Goal: Information Seeking & Learning: Learn about a topic

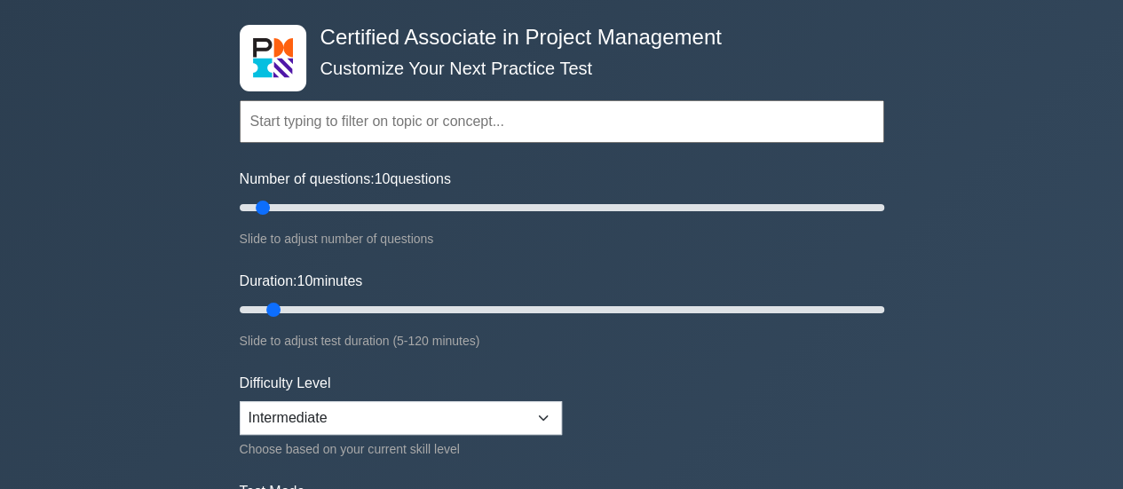
scroll to position [178, 0]
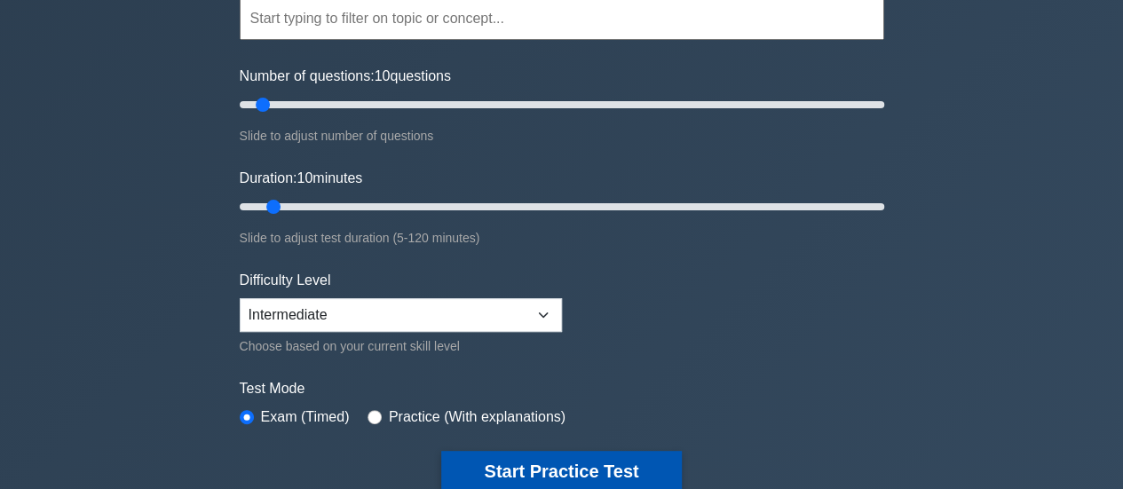
click at [550, 455] on button "Start Practice Test" at bounding box center [561, 471] width 240 height 41
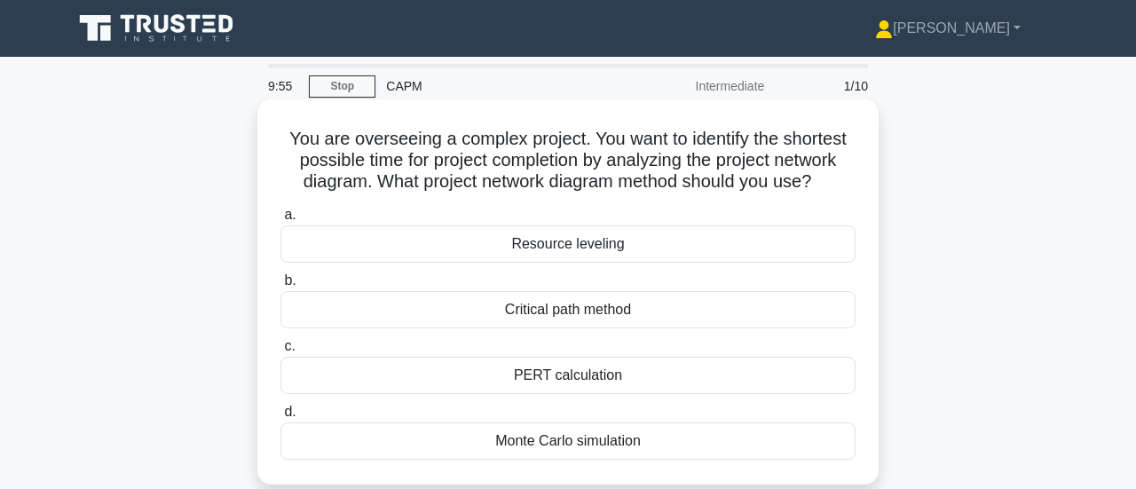
drag, startPoint x: 669, startPoint y: 427, endPoint x: 267, endPoint y: 125, distance: 502.8
click at [267, 125] on div "You are overseeing a complex project. You want to identify the shortest possibl…" at bounding box center [568, 292] width 607 height 371
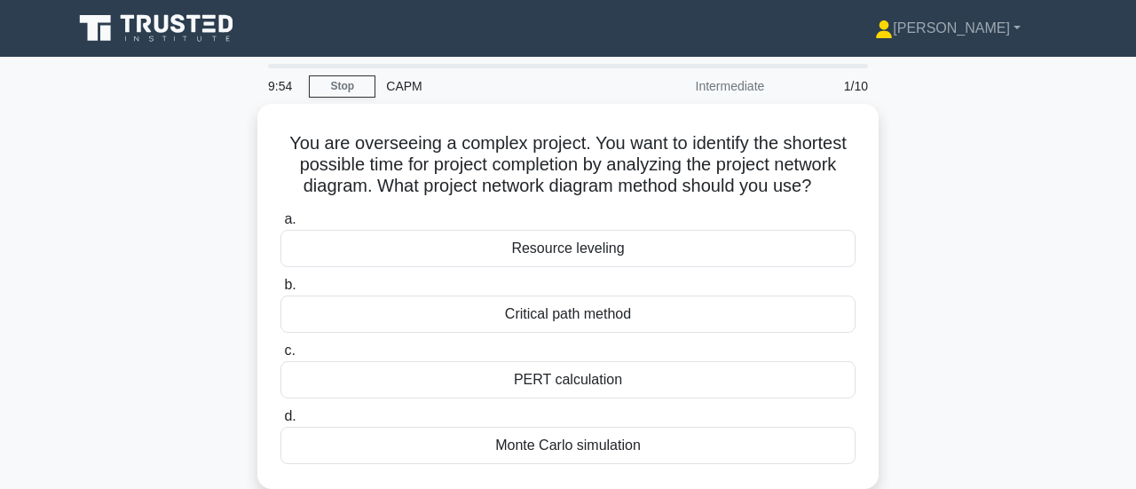
copy div "You are overseeing a complex project. You want to identify the shortest possibl…"
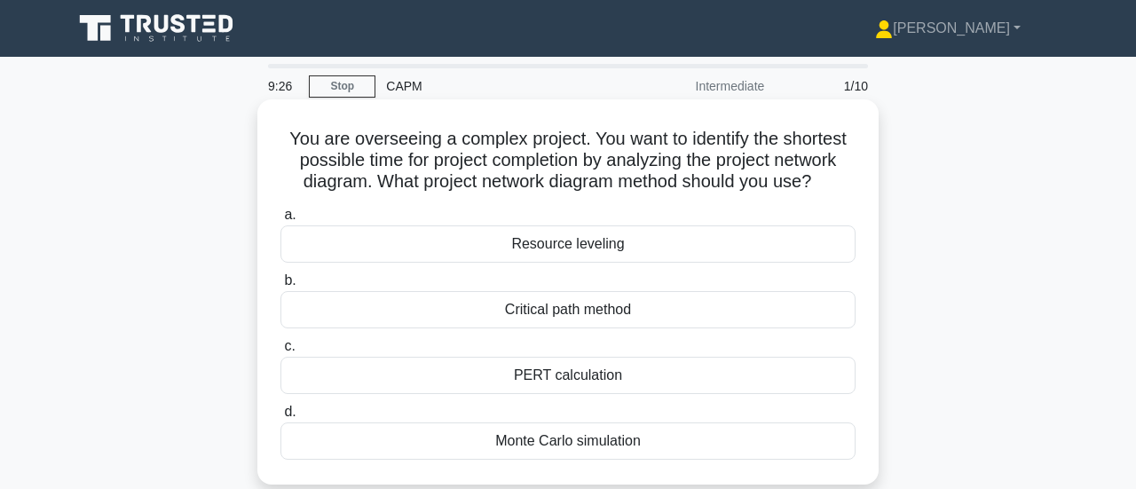
click at [563, 301] on div "Critical path method" at bounding box center [567, 309] width 575 height 37
click at [280, 287] on input "b. Critical path method" at bounding box center [280, 281] width 0 height 12
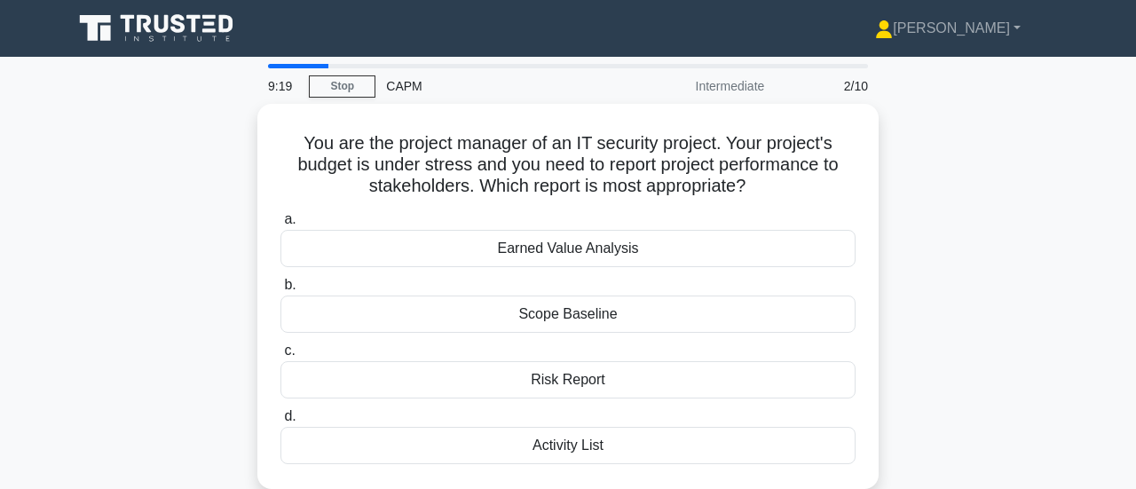
drag, startPoint x: 633, startPoint y: 435, endPoint x: 206, endPoint y: 136, distance: 521.3
click at [206, 136] on div "You are the project manager of an IT security project. Your project's budget is…" at bounding box center [568, 307] width 1012 height 407
copy div "You are the project manager of an IT security project. Your project's budget is…"
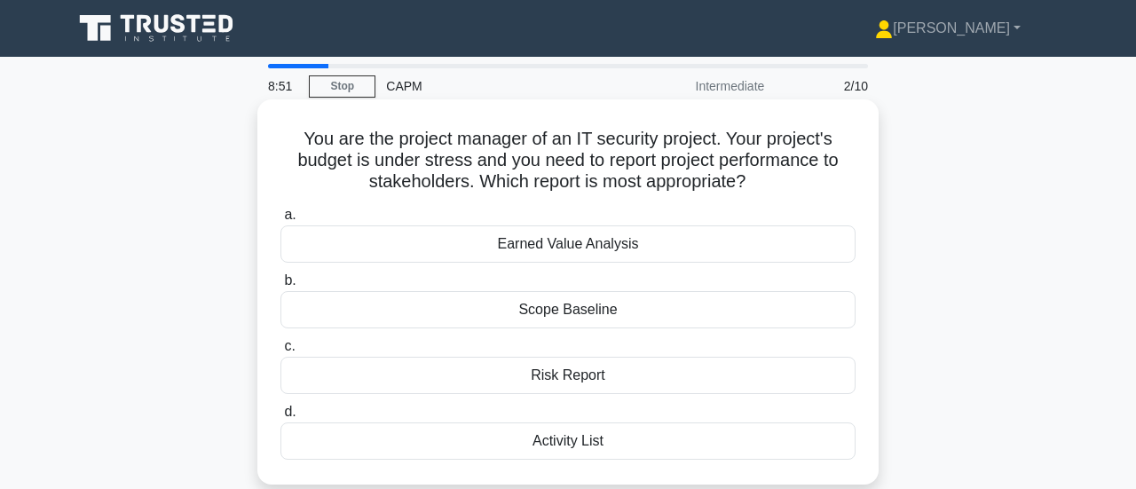
click at [577, 241] on div "Earned Value Analysis" at bounding box center [567, 243] width 575 height 37
click at [280, 221] on input "a. Earned Value Analysis" at bounding box center [280, 215] width 0 height 12
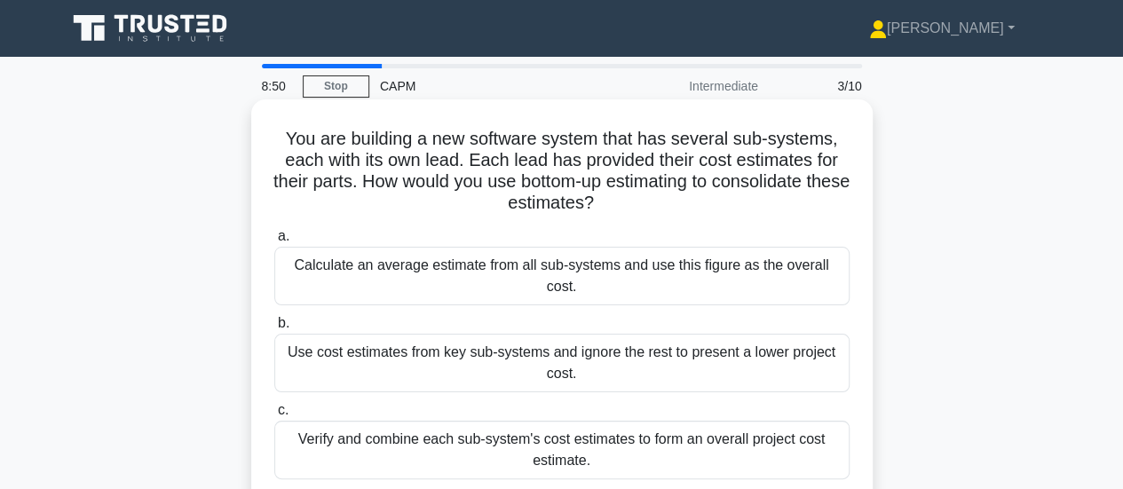
scroll to position [83, 0]
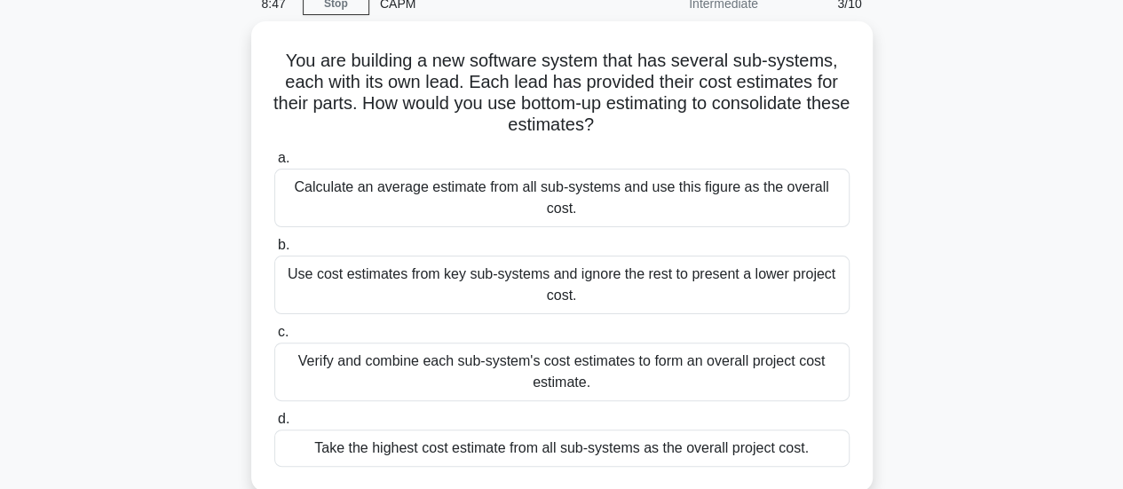
drag, startPoint x: 810, startPoint y: 436, endPoint x: 239, endPoint y: 45, distance: 692.3
click at [239, 45] on div "You are building a new software system that has several sub-systems, each with …" at bounding box center [562, 267] width 1012 height 492
copy div "You are building a new software system that has several sub-systems, each with …"
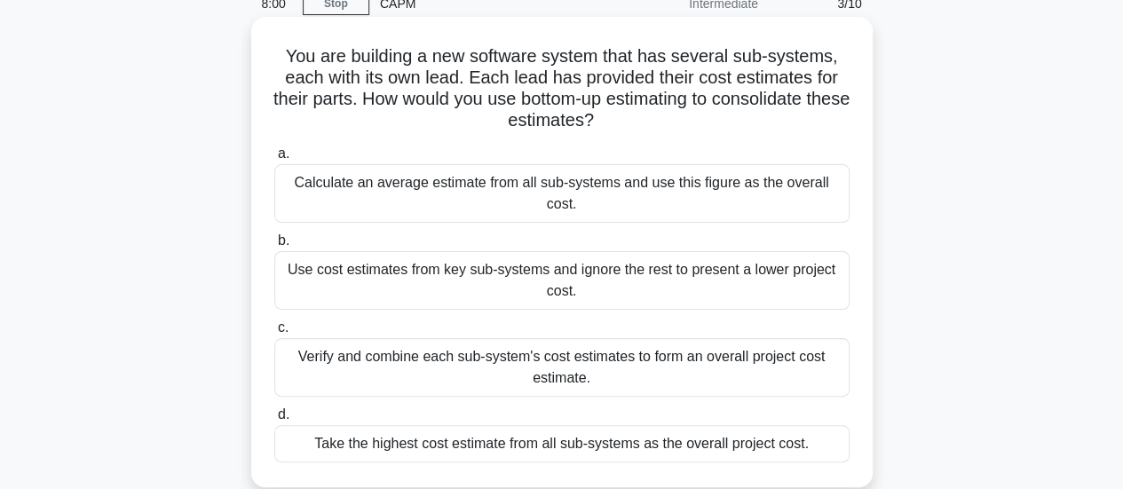
click at [489, 349] on div "Verify and combine each sub-system's cost estimates to form an overall project …" at bounding box center [561, 367] width 575 height 59
click at [274, 334] on input "c. Verify and combine each sub-system's cost estimates to form an overall proje…" at bounding box center [274, 328] width 0 height 12
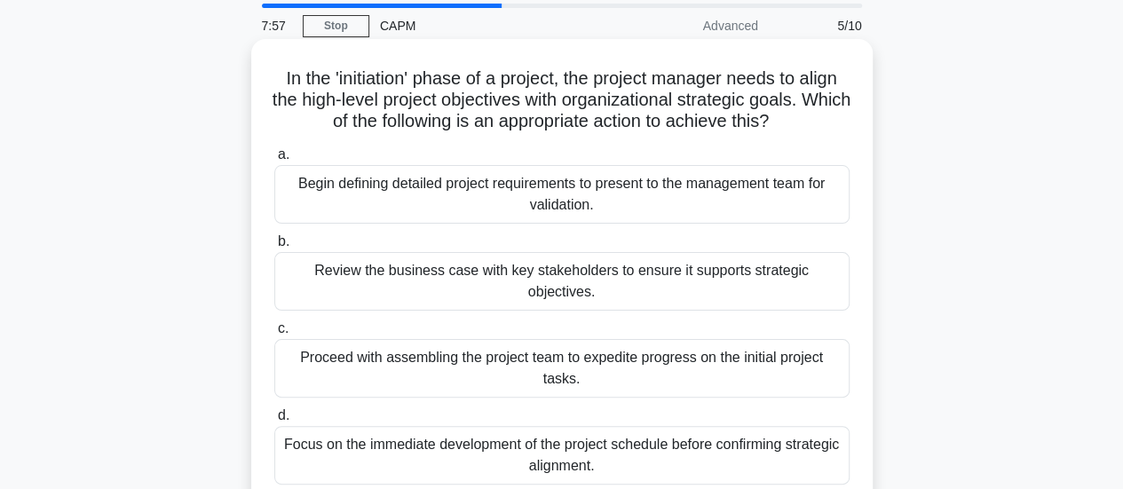
scroll to position [61, 0]
drag, startPoint x: 810, startPoint y: 413, endPoint x: 417, endPoint y: 320, distance: 403.9
click at [412, 314] on div "a. Begin defining detailed project requirements to present to the management te…" at bounding box center [562, 313] width 596 height 348
drag, startPoint x: 639, startPoint y: 438, endPoint x: 264, endPoint y: 70, distance: 525.4
click at [264, 70] on div "In the 'initiation' phase of a project, the project manager needs to align the …" at bounding box center [561, 273] width 607 height 456
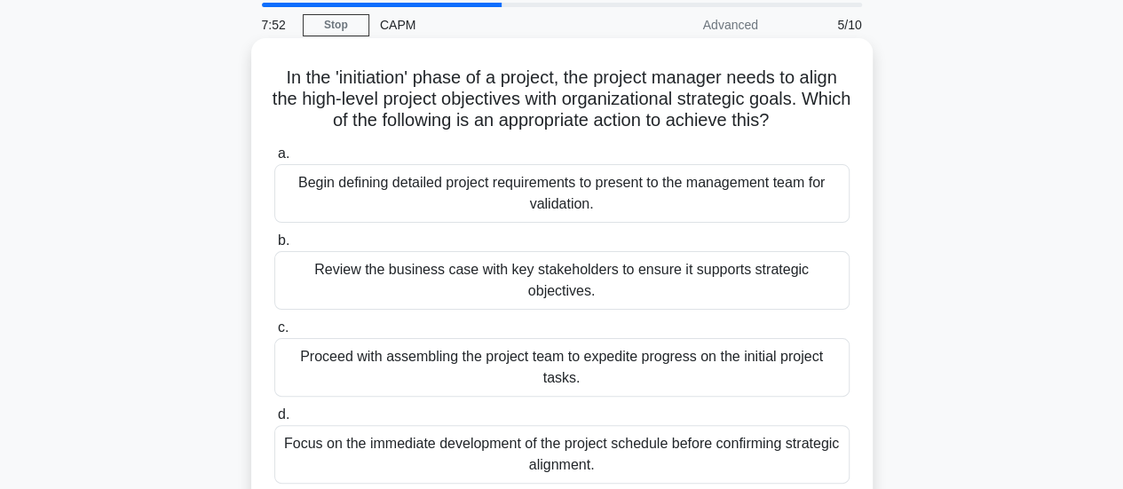
copy div "In the 'initiation' phase of a project, the project manager needs to align the …"
click at [511, 257] on div "Review the business case with key stakeholders to ensure it supports strategic …" at bounding box center [561, 280] width 575 height 59
click at [274, 247] on input "b. Review the business case with key stakeholders to ensure it supports strateg…" at bounding box center [274, 241] width 0 height 12
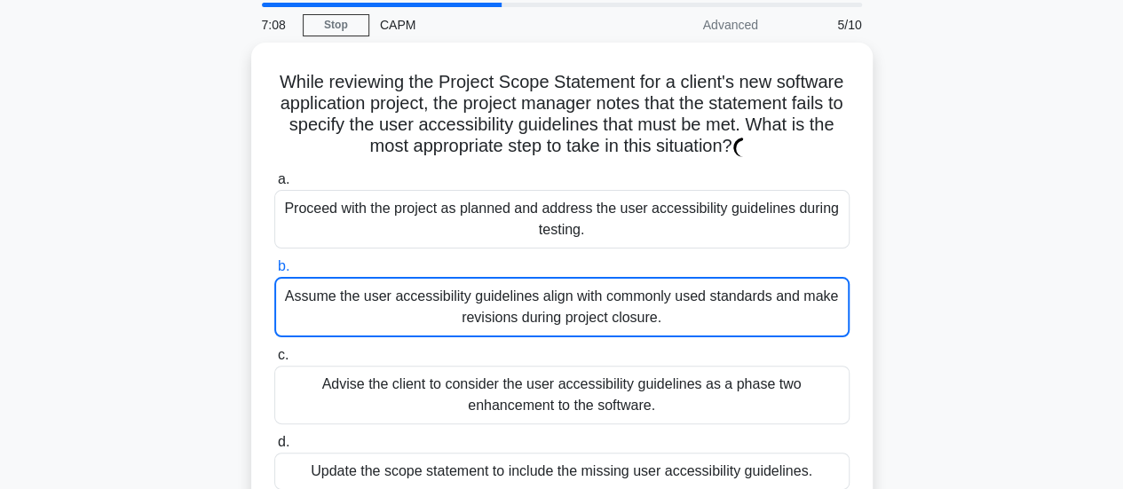
scroll to position [0, 0]
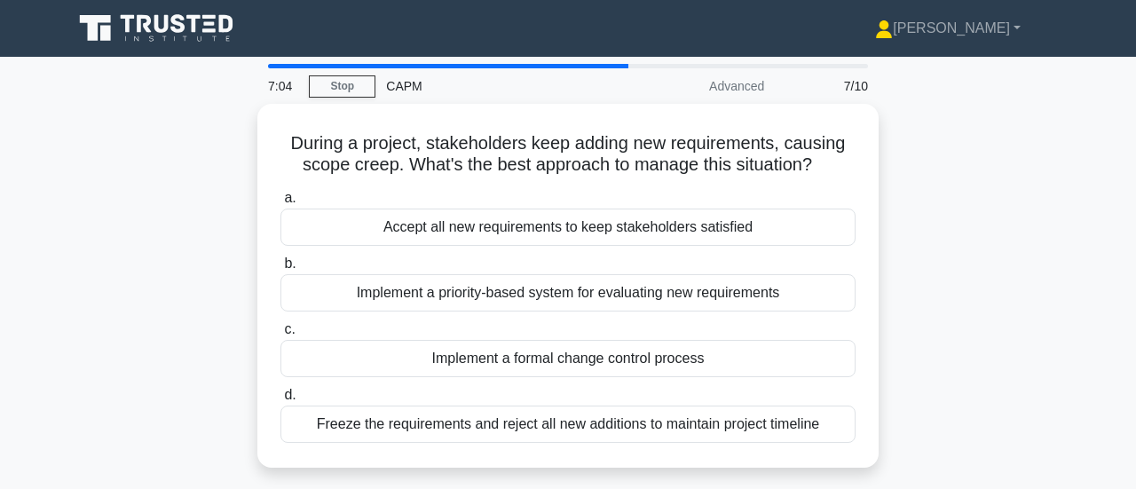
drag, startPoint x: 838, startPoint y: 422, endPoint x: 238, endPoint y: 139, distance: 663.1
click at [238, 139] on div "During a project, stakeholders keep adding new requirements, causing scope cree…" at bounding box center [568, 296] width 1012 height 385
copy div "During a project, stakeholders keep adding new requirements, causing scope cree…"
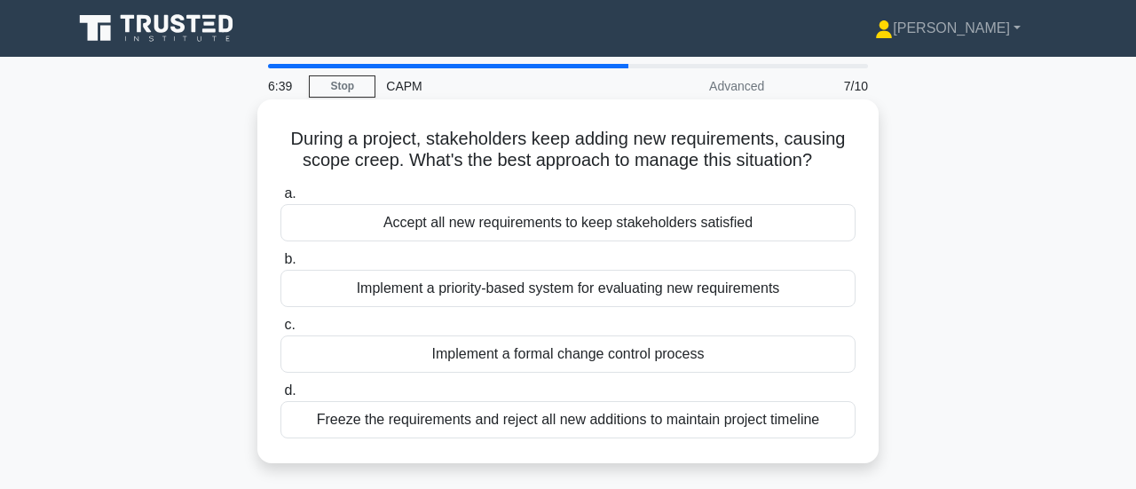
click at [570, 352] on div "Implement a formal change control process" at bounding box center [567, 354] width 575 height 37
click at [280, 331] on input "c. Implement a formal change control process" at bounding box center [280, 326] width 0 height 12
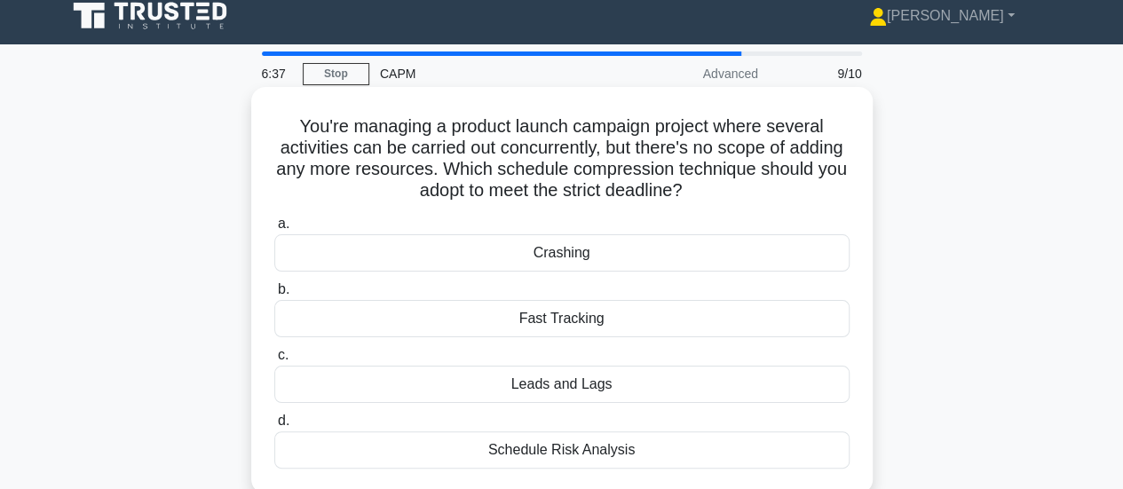
scroll to position [19, 0]
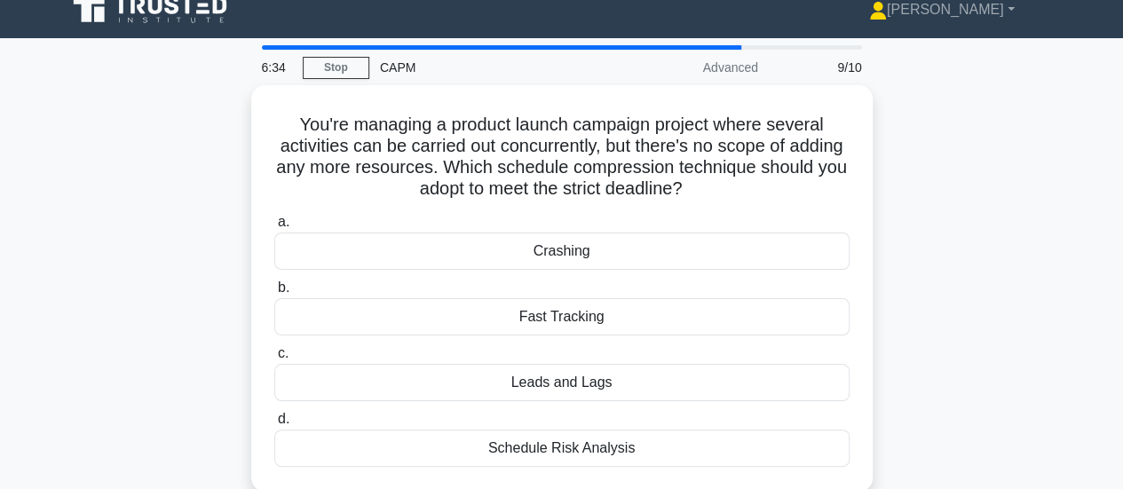
drag, startPoint x: 668, startPoint y: 437, endPoint x: 178, endPoint y: 88, distance: 600.8
click at [178, 88] on div "You're managing a product launch campaign project where several activities can …" at bounding box center [562, 299] width 1012 height 428
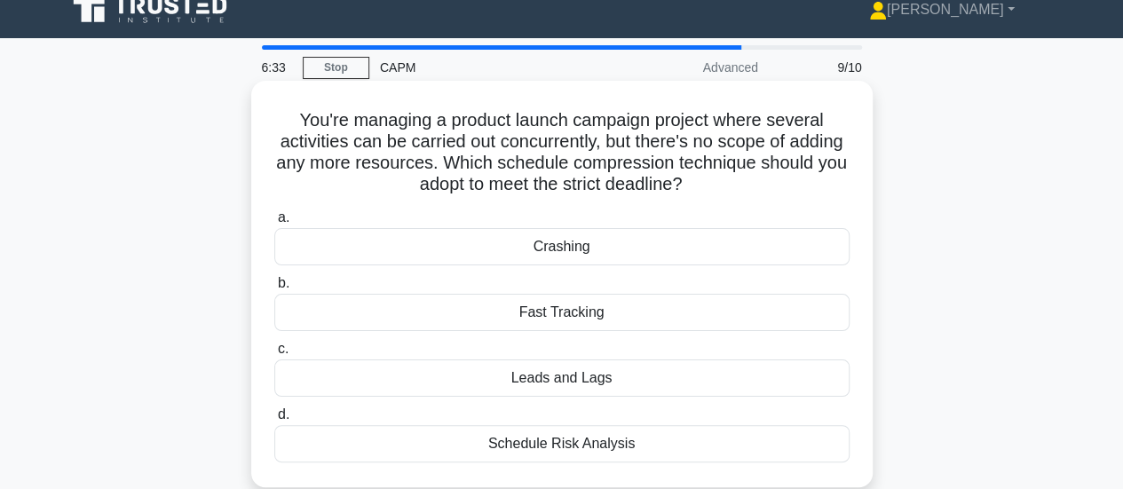
copy div "You're managing a product launch campaign project where several activities can …"
click at [579, 304] on div "Fast Tracking" at bounding box center [561, 312] width 575 height 37
click at [274, 289] on input "b. Fast Tracking" at bounding box center [274, 284] width 0 height 12
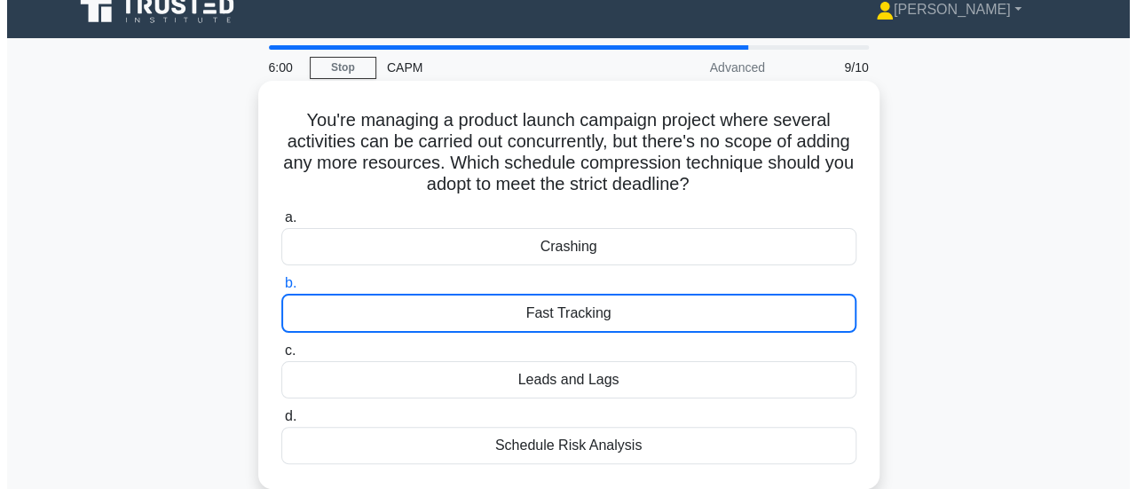
scroll to position [0, 0]
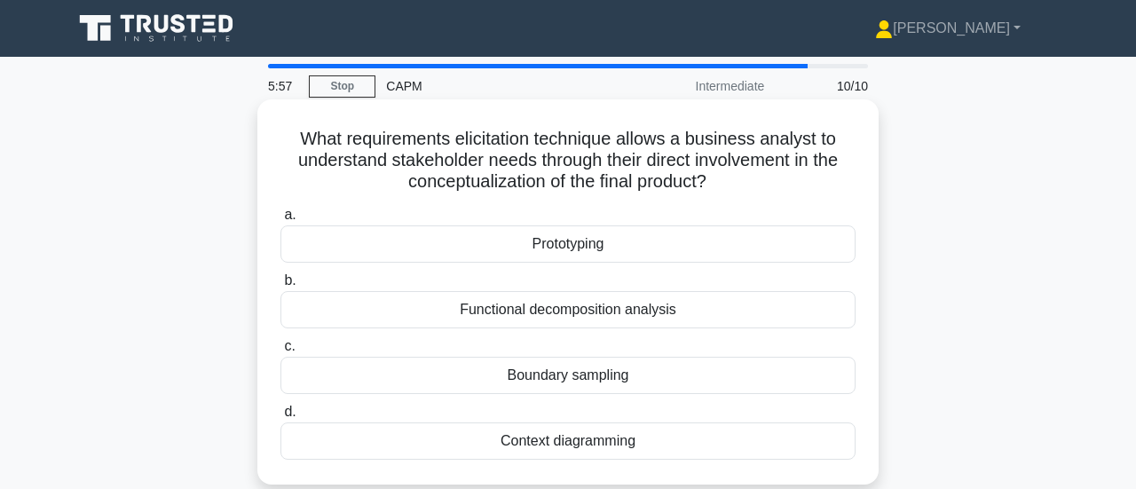
drag, startPoint x: 707, startPoint y: 443, endPoint x: 270, endPoint y: 136, distance: 533.9
click at [270, 136] on div "What requirements elicitation technique allows a business analyst to understand…" at bounding box center [568, 292] width 607 height 371
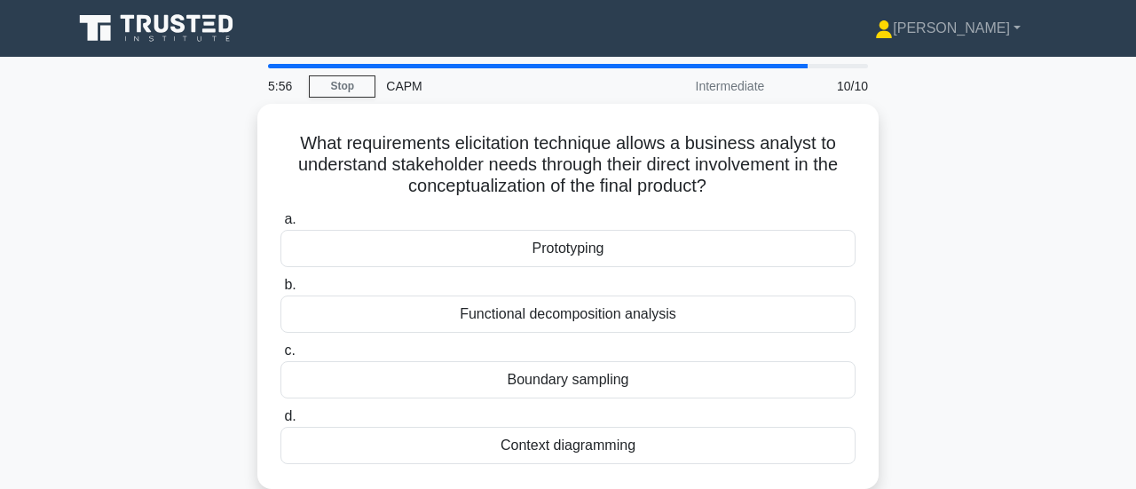
copy div "What requirements elicitation technique allows a business analyst to understand…"
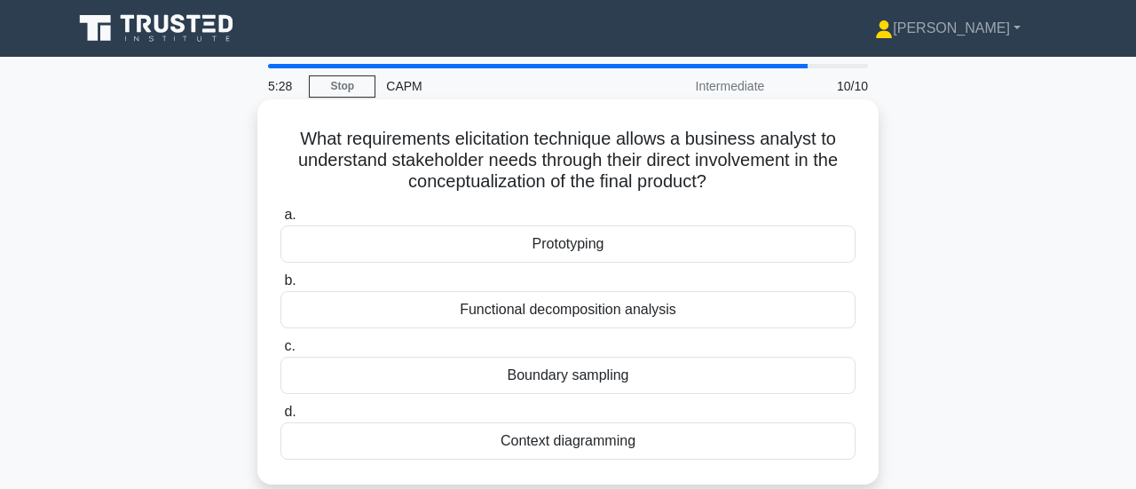
click at [558, 438] on div "Context diagramming" at bounding box center [567, 441] width 575 height 37
click at [280, 418] on input "d. Context diagramming" at bounding box center [280, 413] width 0 height 12
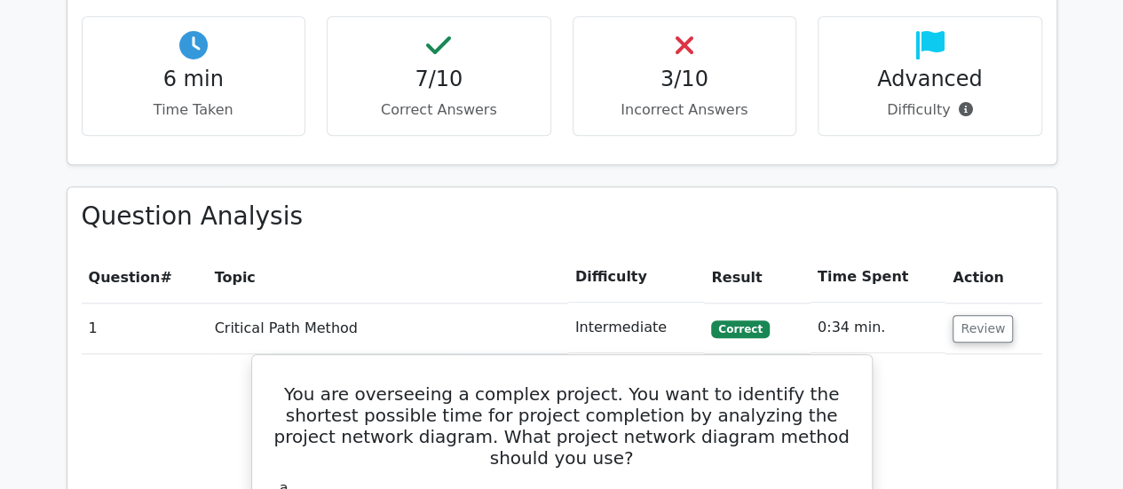
scroll to position [799, 0]
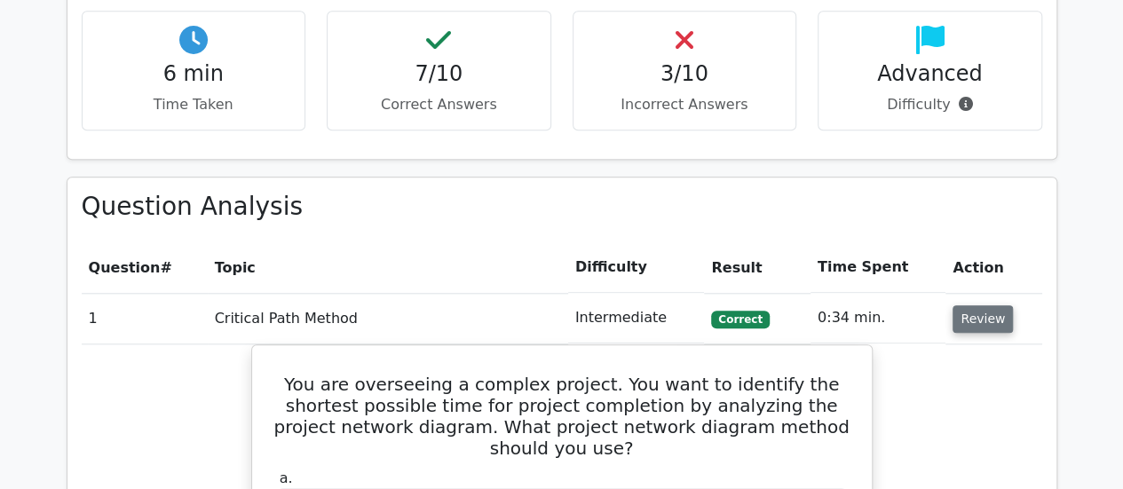
click at [992, 321] on button "Review" at bounding box center [982, 319] width 60 height 28
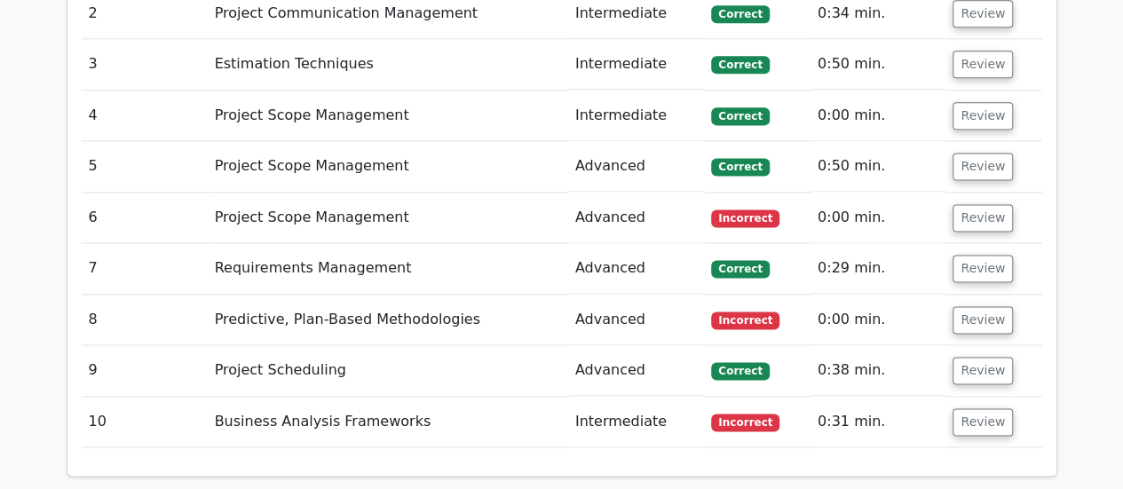
scroll to position [1243, 0]
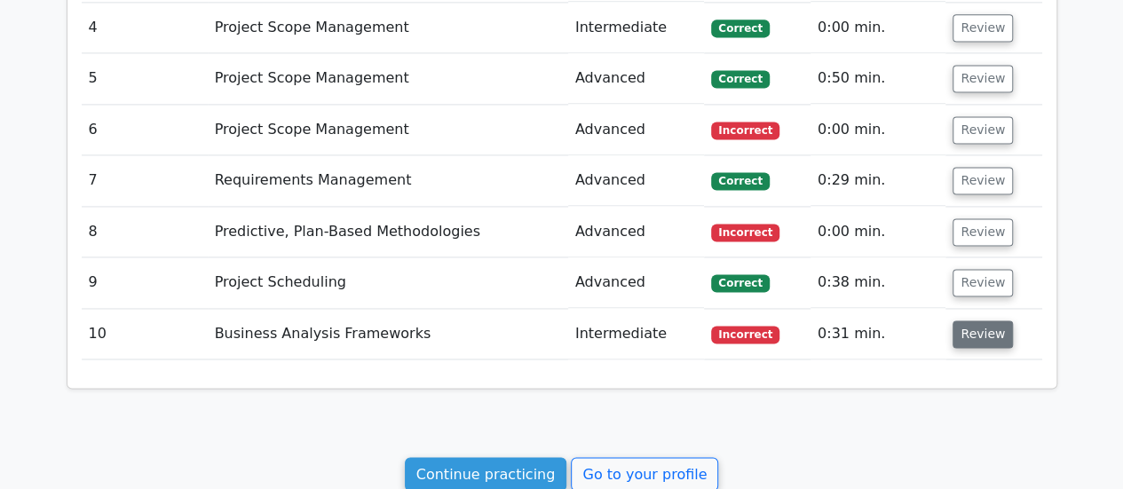
click at [968, 331] on button "Review" at bounding box center [982, 334] width 60 height 28
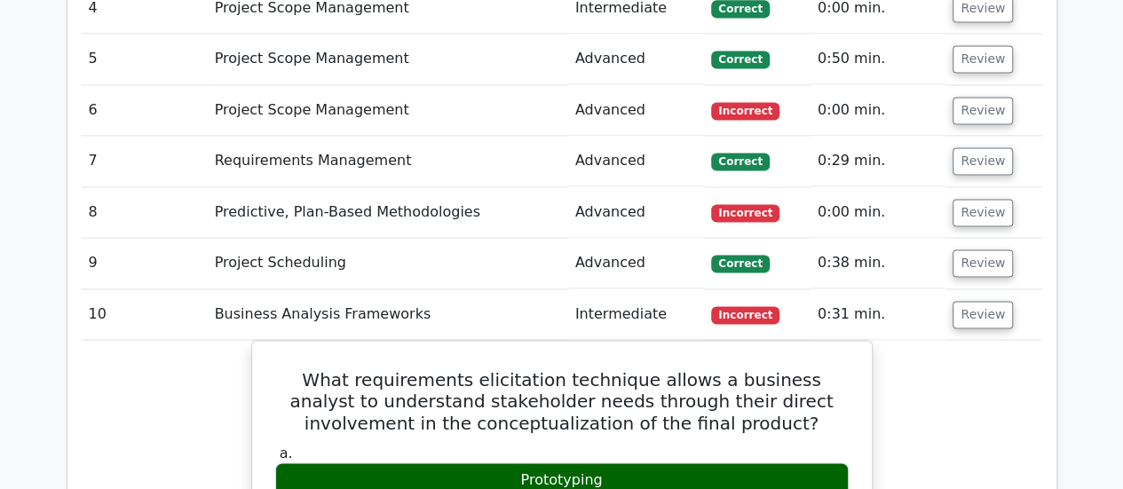
scroll to position [1154, 0]
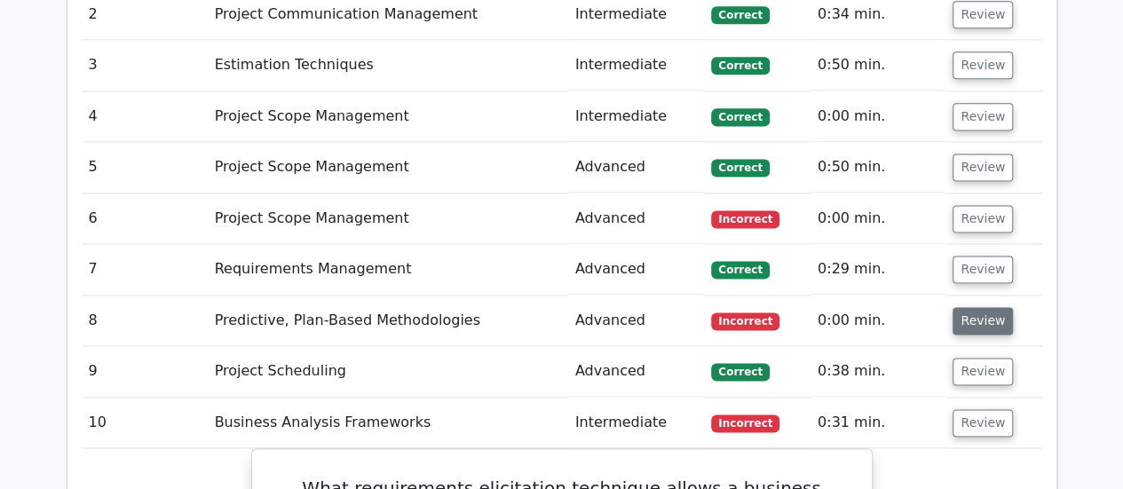
click at [980, 320] on button "Review" at bounding box center [982, 321] width 60 height 28
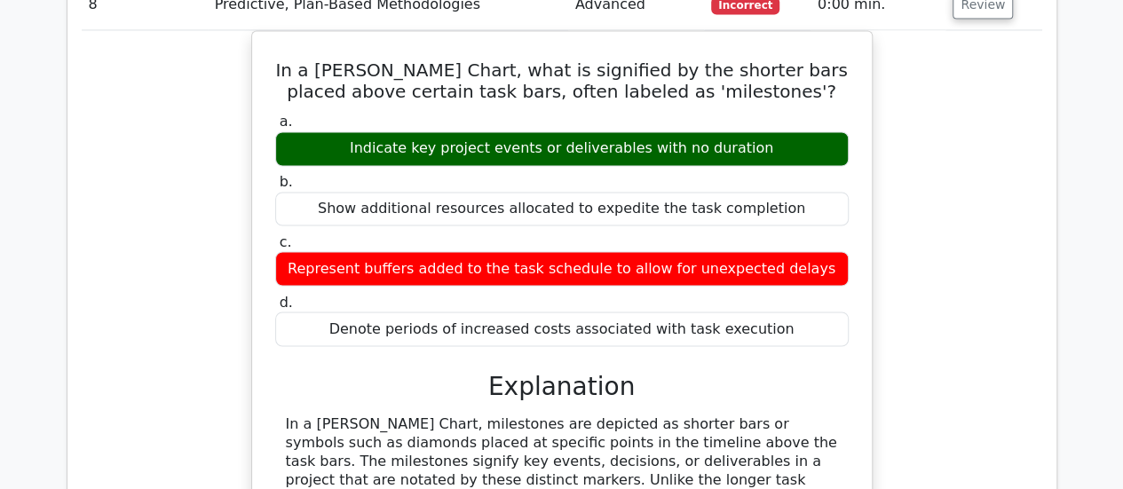
scroll to position [1420, 0]
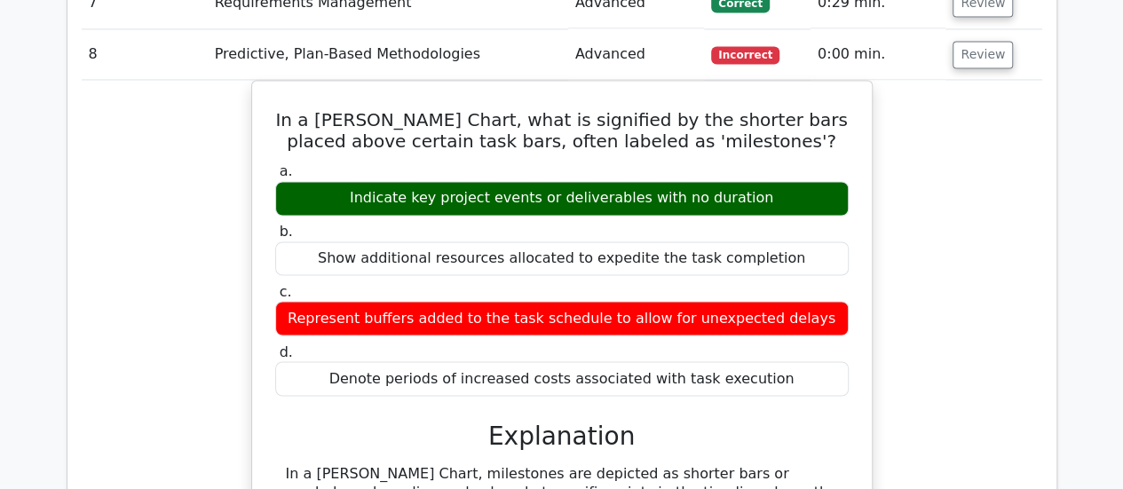
drag, startPoint x: 767, startPoint y: 363, endPoint x: 228, endPoint y: 101, distance: 599.1
click at [228, 101] on div "In a Gantt Chart, what is signified by the shorter bars placed above certain ta…" at bounding box center [562, 458] width 960 height 756
copy div "In a Gantt Chart, what is signified by the shorter bars placed above certain ta…"
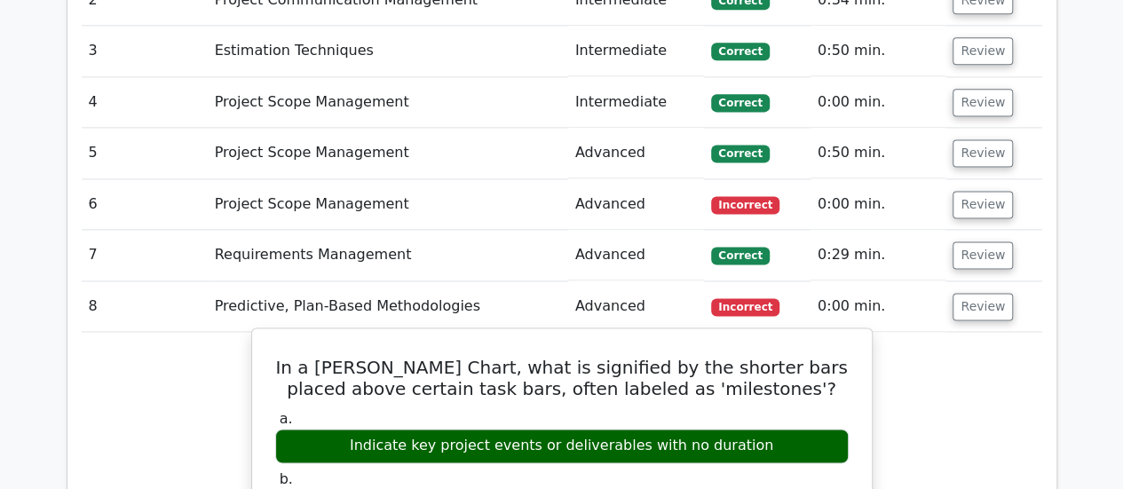
scroll to position [1154, 0]
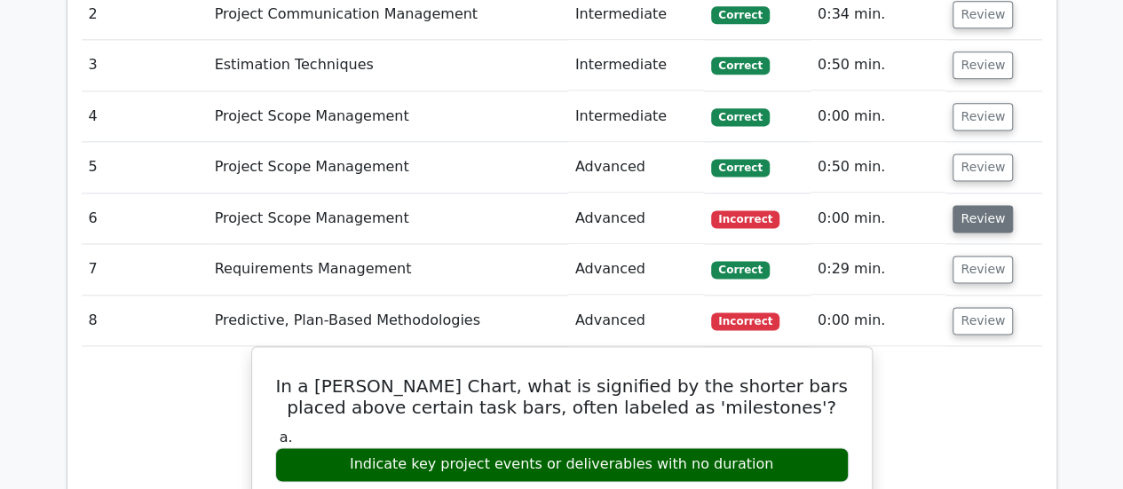
click at [974, 219] on button "Review" at bounding box center [982, 219] width 60 height 28
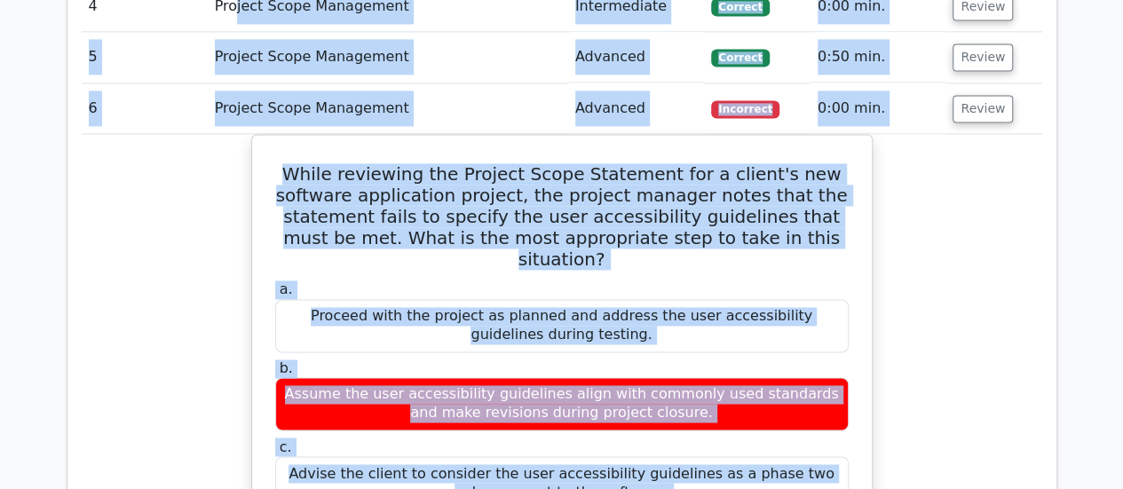
scroll to position [1246, 0]
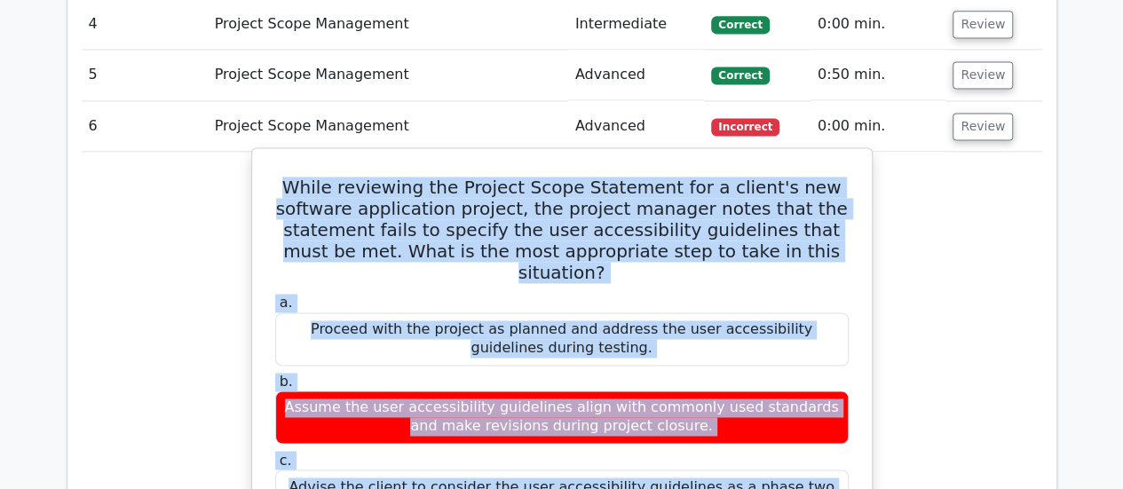
drag, startPoint x: 714, startPoint y: 388, endPoint x: 266, endPoint y: 160, distance: 502.2
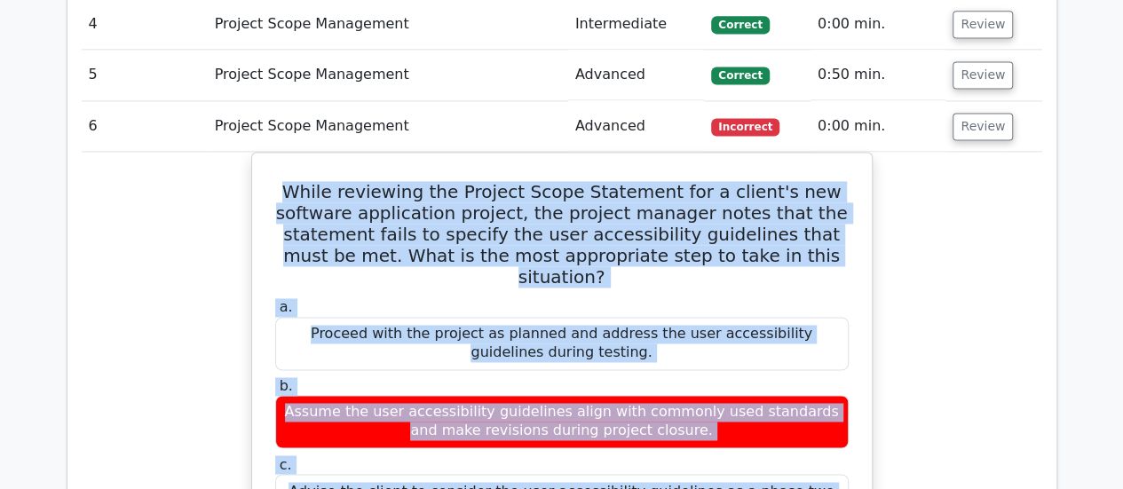
copy div "While reviewing the Project Scope Statement for a client's new software applica…"
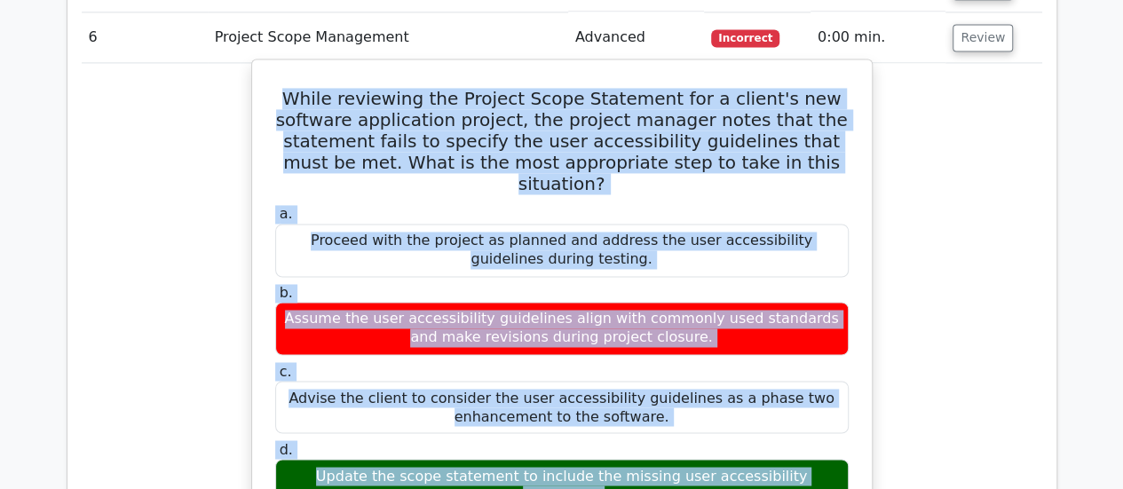
scroll to position [1424, 0]
